Goal: Download file/media

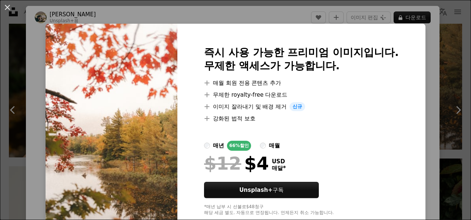
scroll to position [18, 0]
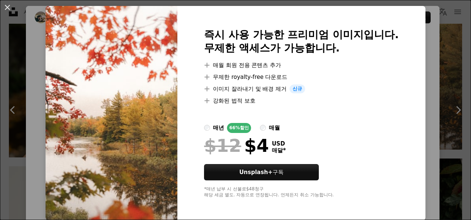
click at [428, 63] on div "An X shape 즉시 사용 가능한 프리미엄 이미지입니다. 무제한 액세스가 가능합니다. A plus sign 매월 회원 전용 콘텐츠 추가 A…" at bounding box center [235, 110] width 471 height 220
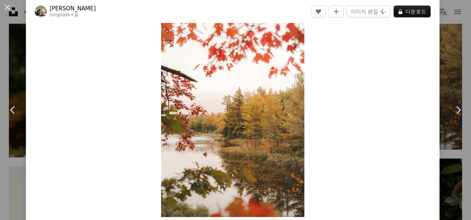
scroll to position [74, 0]
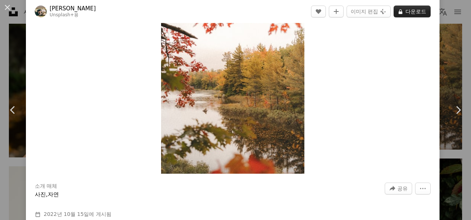
click at [398, 13] on button "A lock 다운로드" at bounding box center [412, 12] width 37 height 12
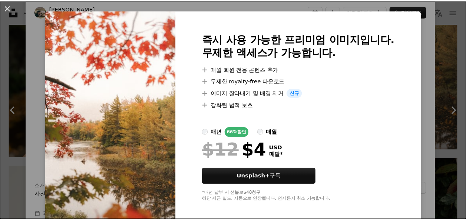
scroll to position [18, 0]
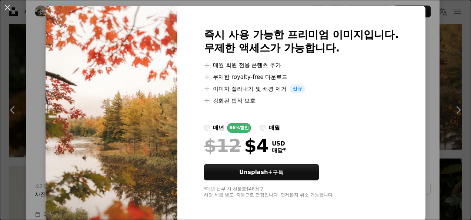
click at [426, 134] on div "An X shape 즉시 사용 가능한 프리미엄 이미지입니다. 무제한 액세스가 가능합니다. A plus sign 매월 회원 전용 콘텐츠 추가 A…" at bounding box center [235, 110] width 471 height 220
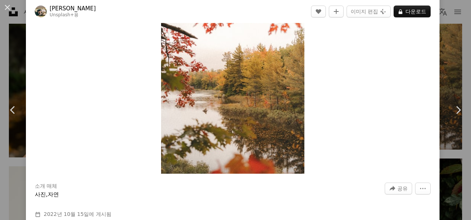
click at [311, 111] on div "Zoom in" at bounding box center [233, 66] width 414 height 223
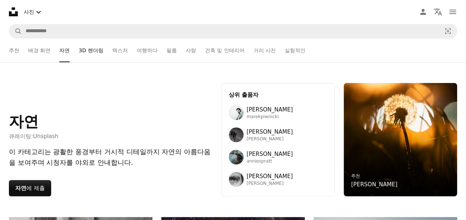
click at [95, 54] on link "3D 렌더링" at bounding box center [91, 51] width 24 height 24
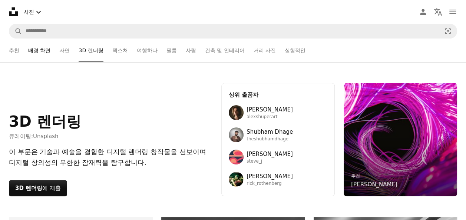
click at [49, 52] on link "배경 화면" at bounding box center [39, 51] width 22 height 24
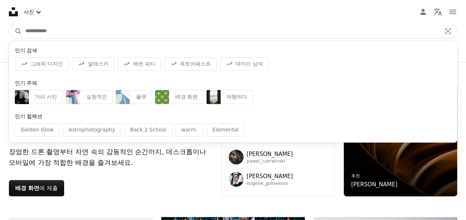
click at [60, 30] on input "사이트 전체에서 이미지 찾기" at bounding box center [230, 31] width 417 height 14
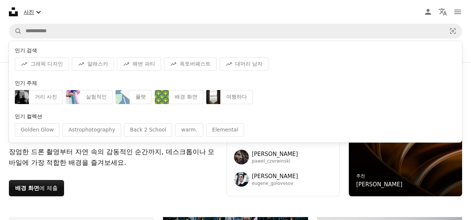
click at [37, 11] on icon "Chevron down" at bounding box center [38, 12] width 9 height 9
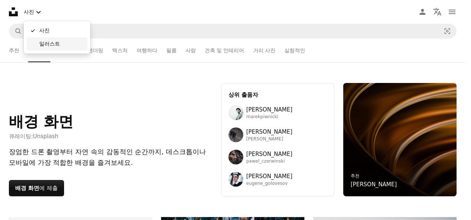
click at [38, 43] on link "일러스트" at bounding box center [57, 43] width 61 height 13
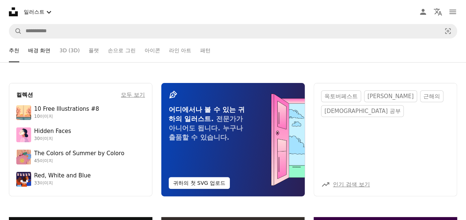
click at [41, 51] on link "배경 화면" at bounding box center [39, 51] width 22 height 24
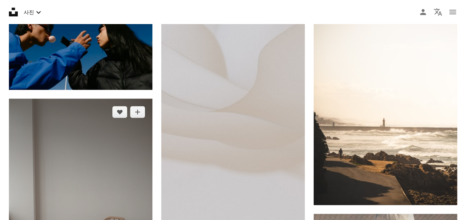
scroll to position [2148, 0]
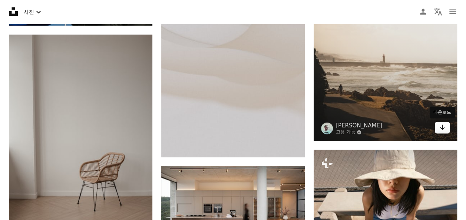
click at [443, 129] on icon "Arrow pointing down" at bounding box center [442, 127] width 6 height 9
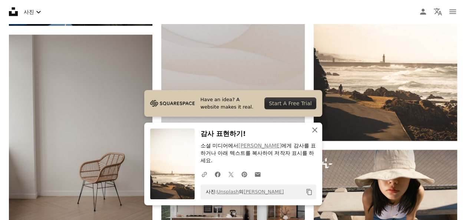
click at [316, 131] on icon "An X shape" at bounding box center [314, 130] width 9 height 9
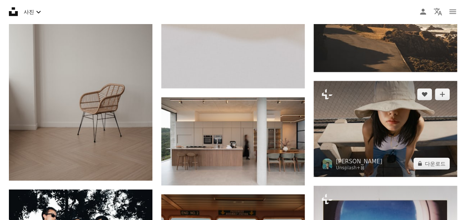
scroll to position [2222, 0]
